Goal: Book appointment/travel/reservation

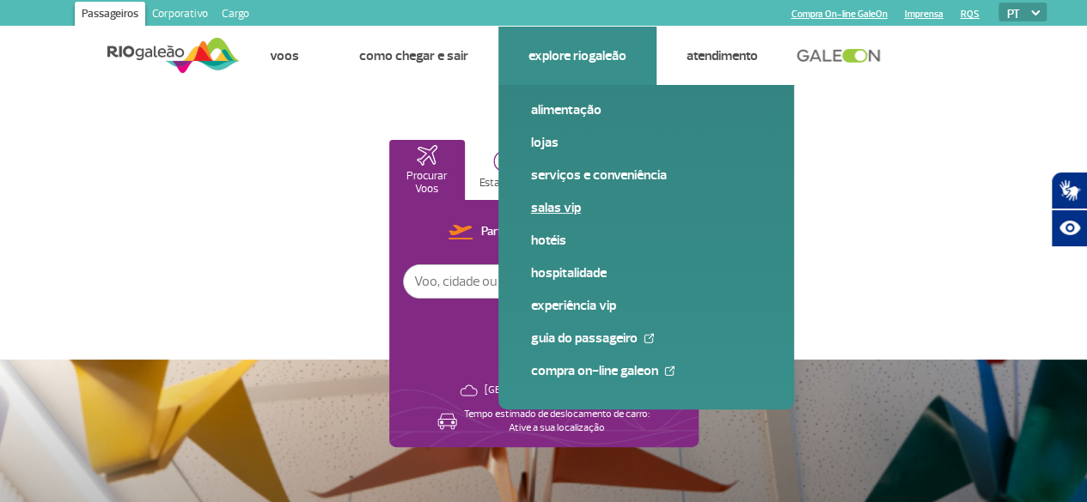
click at [569, 208] on link "Salas VIP" at bounding box center [646, 207] width 230 height 19
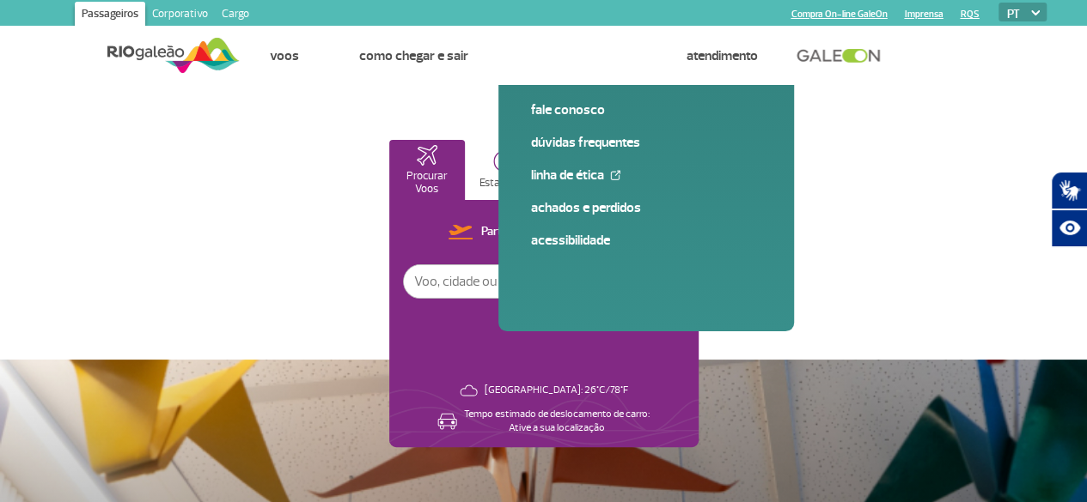
click at [600, 177] on p "Sala VIP" at bounding box center [581, 183] width 39 height 13
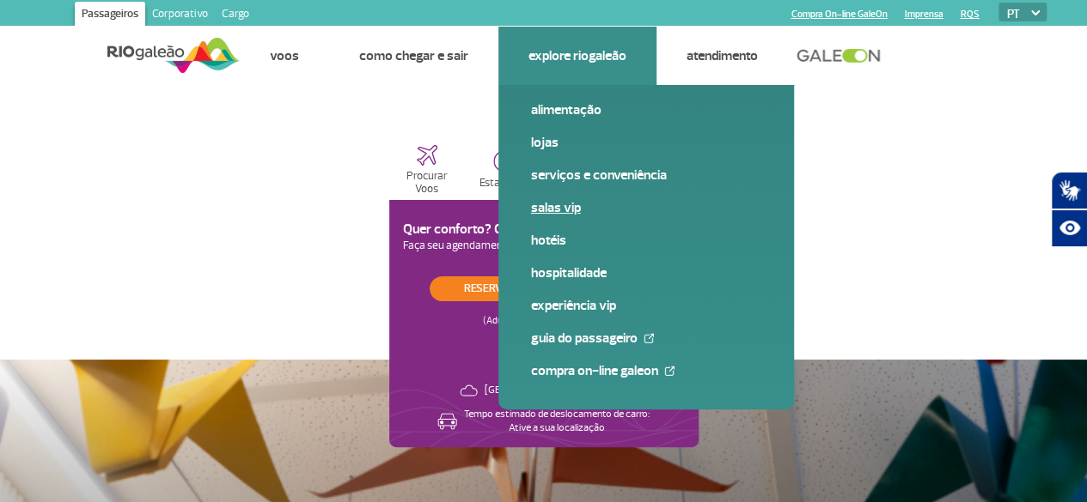
click at [552, 209] on link "Salas VIP" at bounding box center [646, 207] width 230 height 19
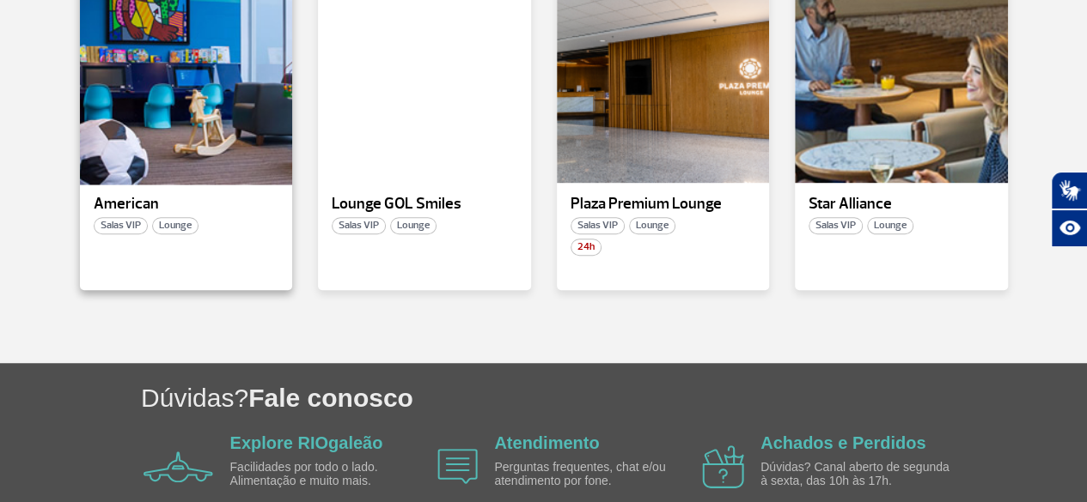
scroll to position [429, 0]
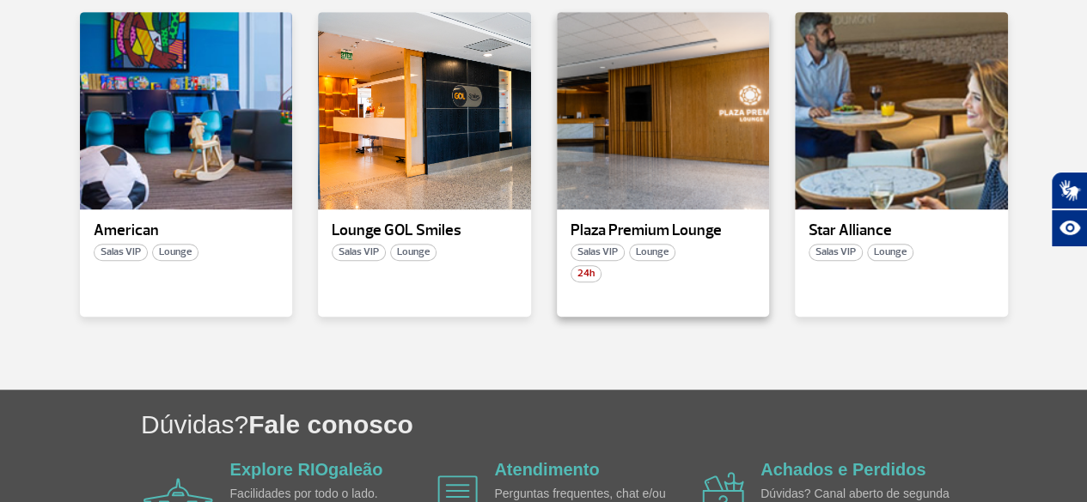
click at [608, 252] on span "Salas VIP" at bounding box center [597, 252] width 54 height 17
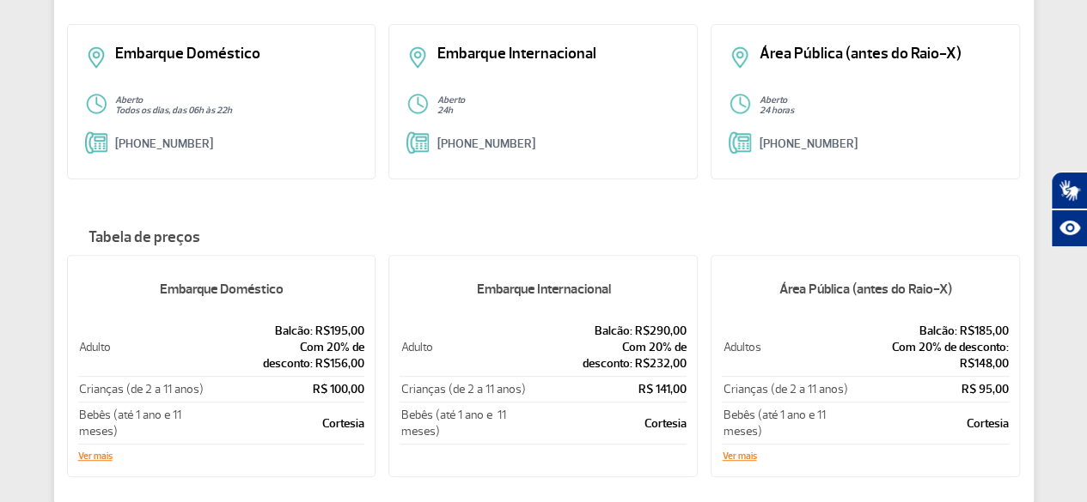
scroll to position [86, 0]
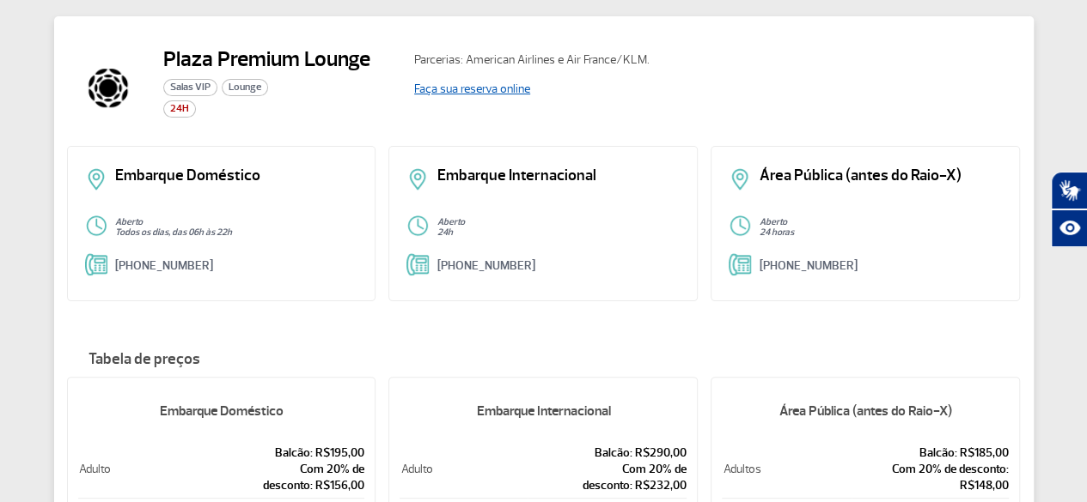
click at [468, 90] on link "Faça sua reserva online" at bounding box center [472, 89] width 116 height 15
click at [352, 47] on h2 "Plaza Premium Lounge" at bounding box center [266, 59] width 207 height 26
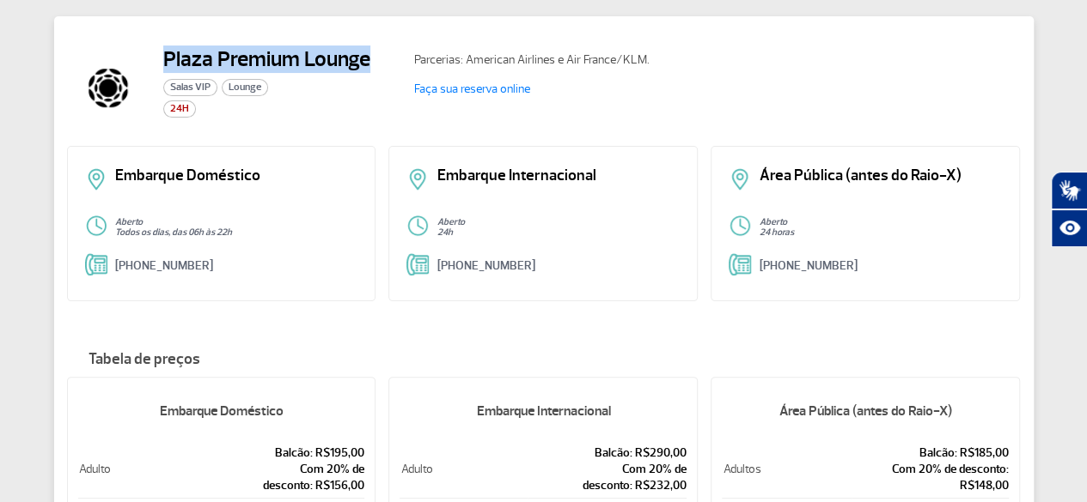
copy h2 "Plaza Premium Lounge"
drag, startPoint x: 375, startPoint y: 56, endPoint x: 167, endPoint y: 61, distance: 208.8
click at [167, 61] on div "Plaza Premium Lounge Salas VIP Lounge 24H" at bounding box center [234, 87] width 334 height 82
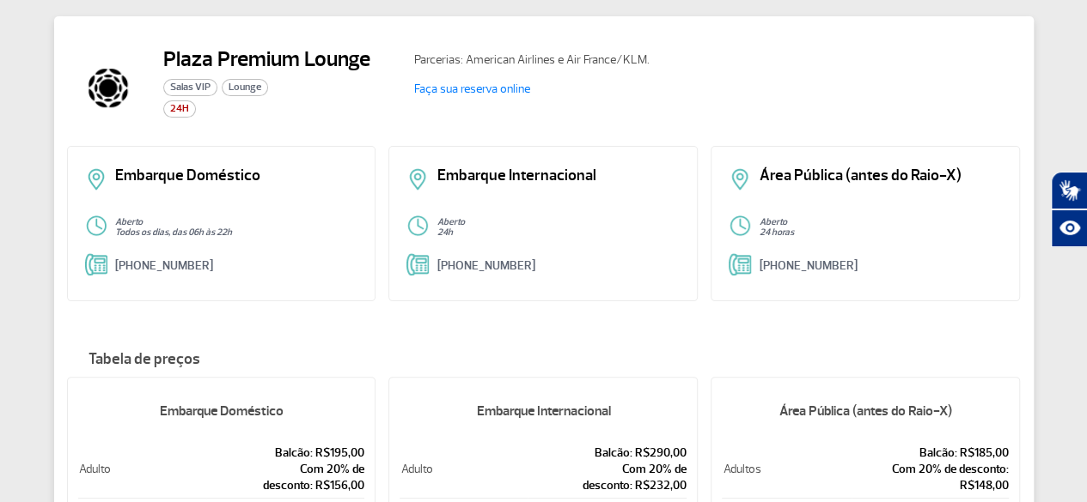
click at [350, 126] on div "Plaza Premium Lounge Salas VIP Lounge 24H" at bounding box center [266, 87] width 207 height 82
click at [481, 93] on link "Faça sua reserva online" at bounding box center [472, 89] width 116 height 15
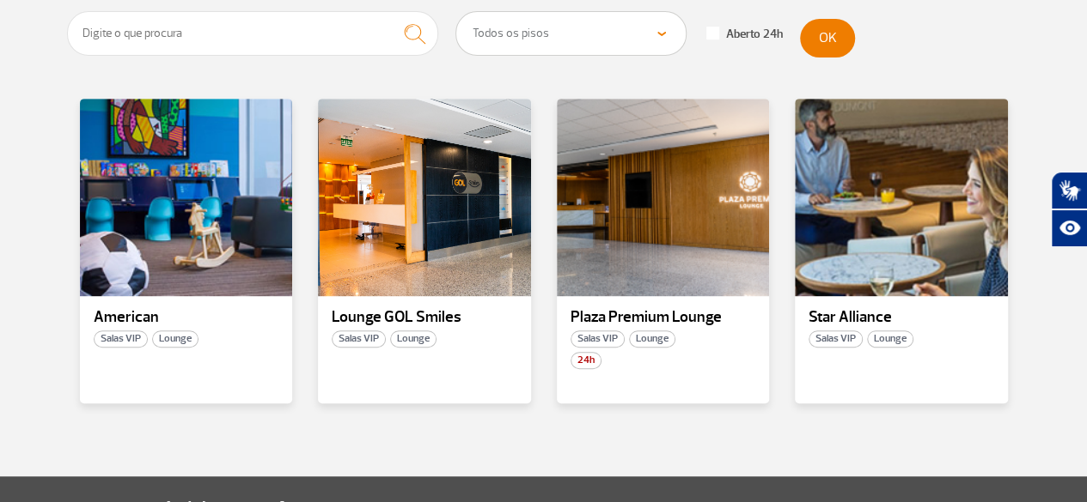
scroll to position [344, 0]
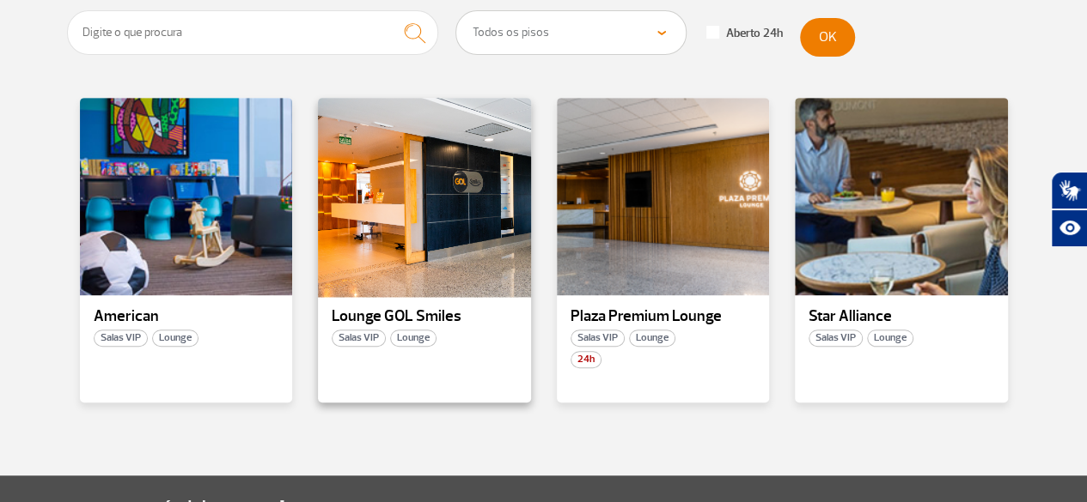
click at [456, 216] on div at bounding box center [424, 197] width 216 height 202
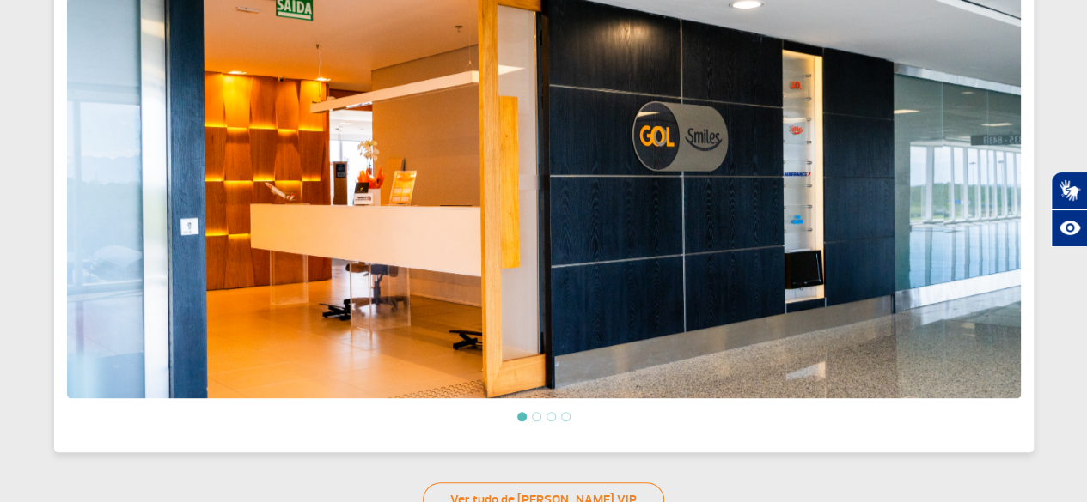
scroll to position [741, 0]
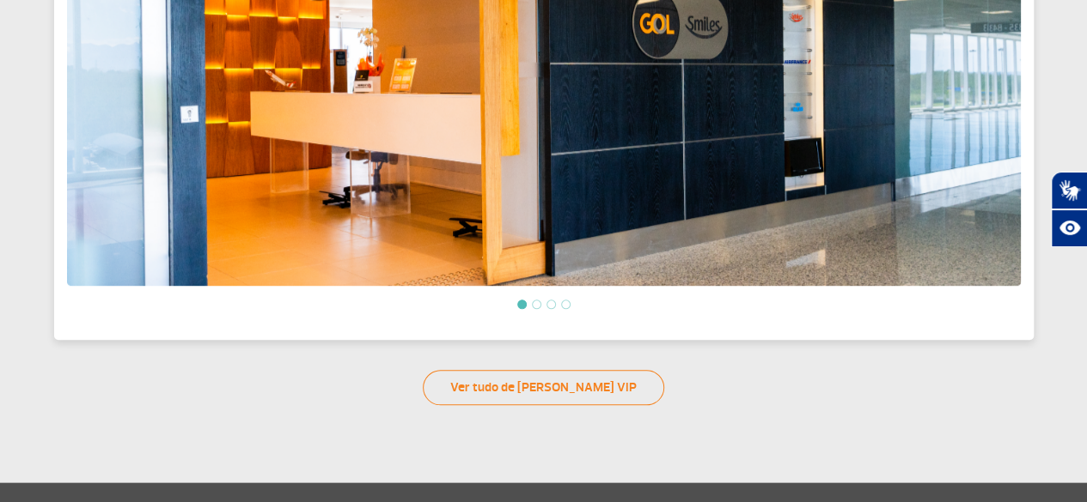
click at [542, 298] on ol at bounding box center [543, 304] width 953 height 15
click at [536, 300] on li at bounding box center [536, 304] width 9 height 9
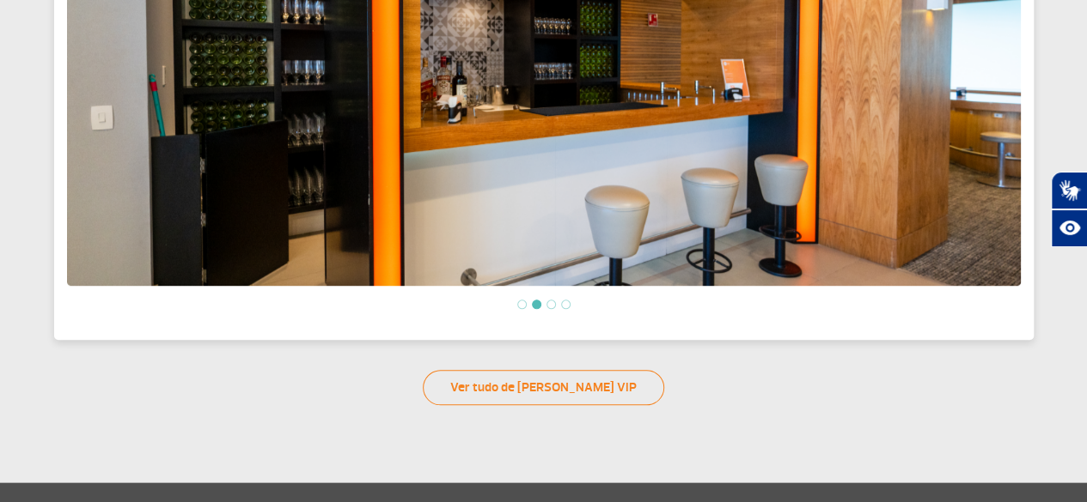
drag, startPoint x: 548, startPoint y: 300, endPoint x: 605, endPoint y: 296, distance: 56.8
click at [546, 300] on li at bounding box center [550, 304] width 9 height 9
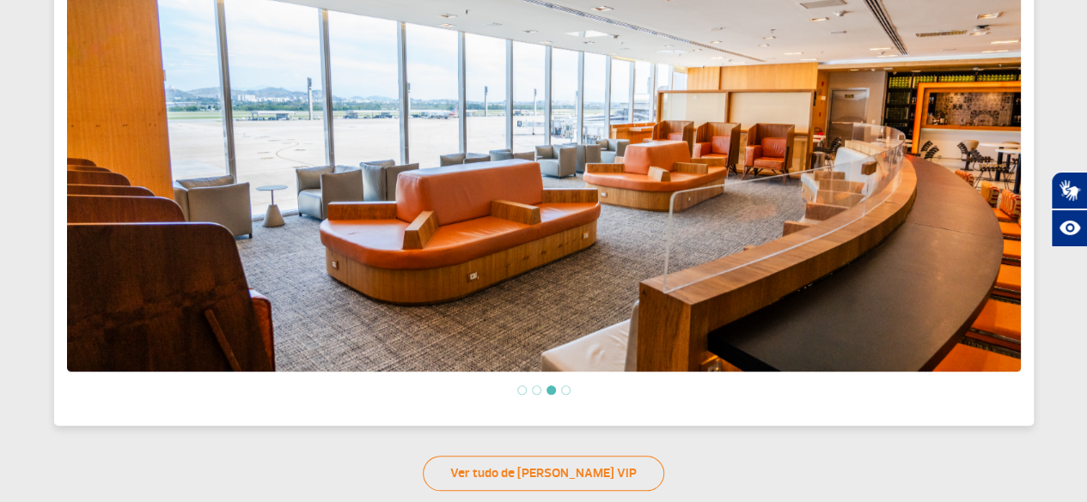
scroll to position [398, 0]
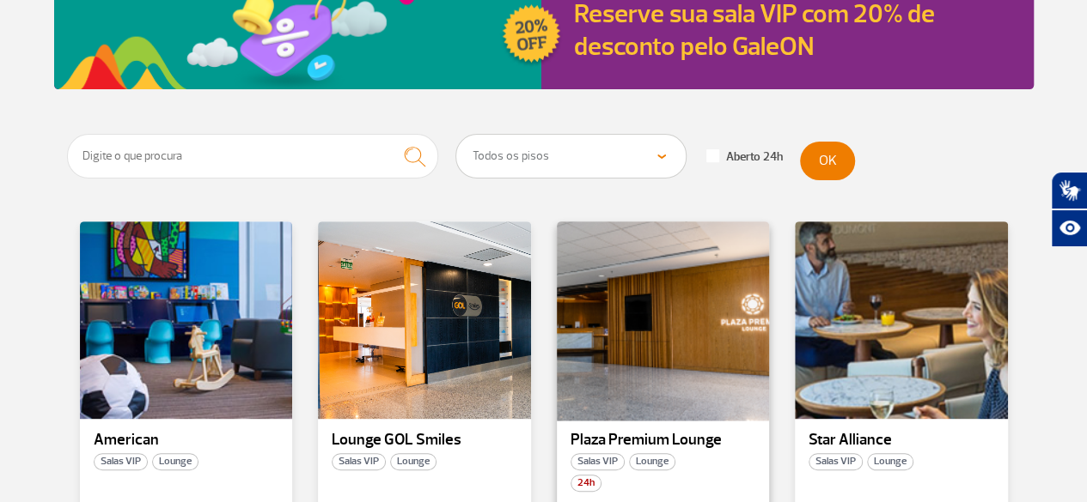
scroll to position [344, 0]
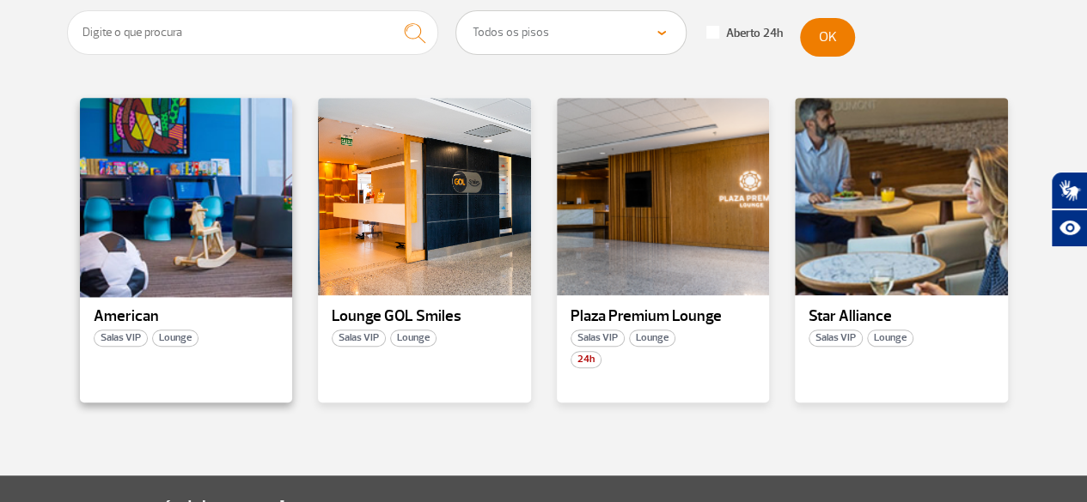
click at [143, 234] on div at bounding box center [185, 197] width 216 height 202
